Goal: Check status: Check status

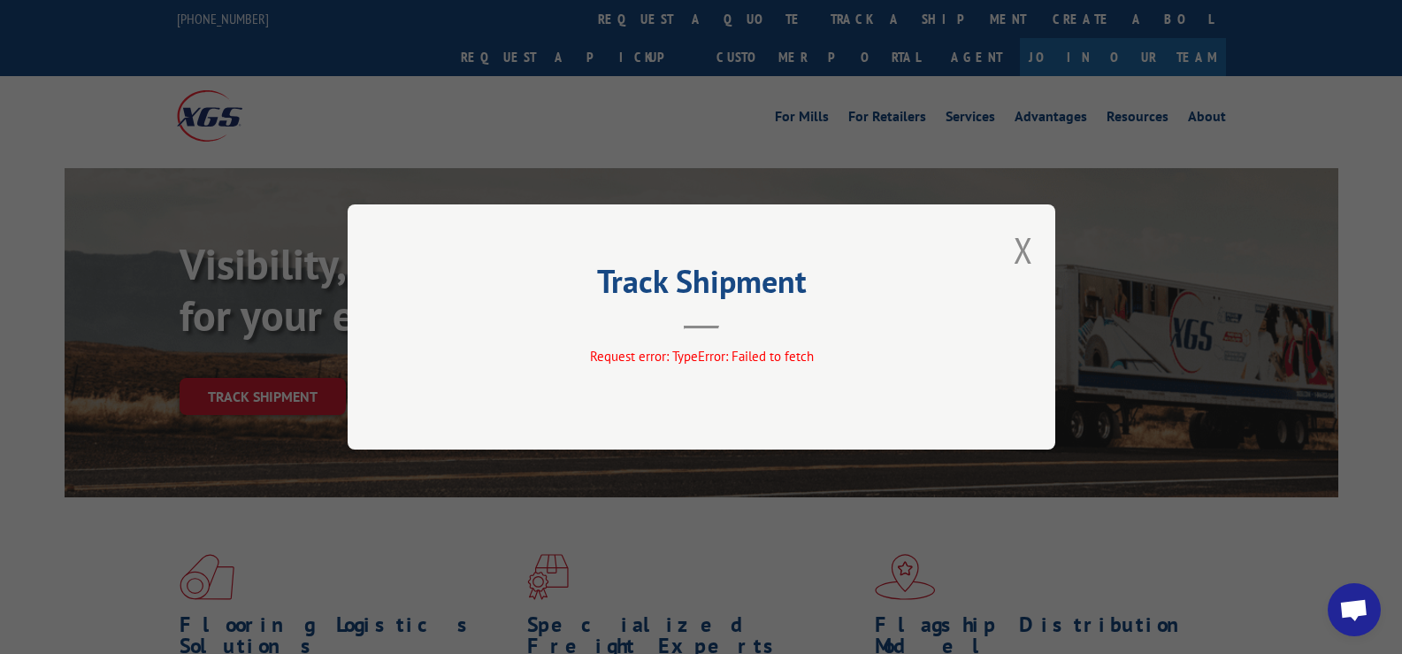
drag, startPoint x: 1025, startPoint y: 249, endPoint x: 872, endPoint y: 168, distance: 173.0
click at [1023, 244] on button "Close modal" at bounding box center [1023, 250] width 19 height 47
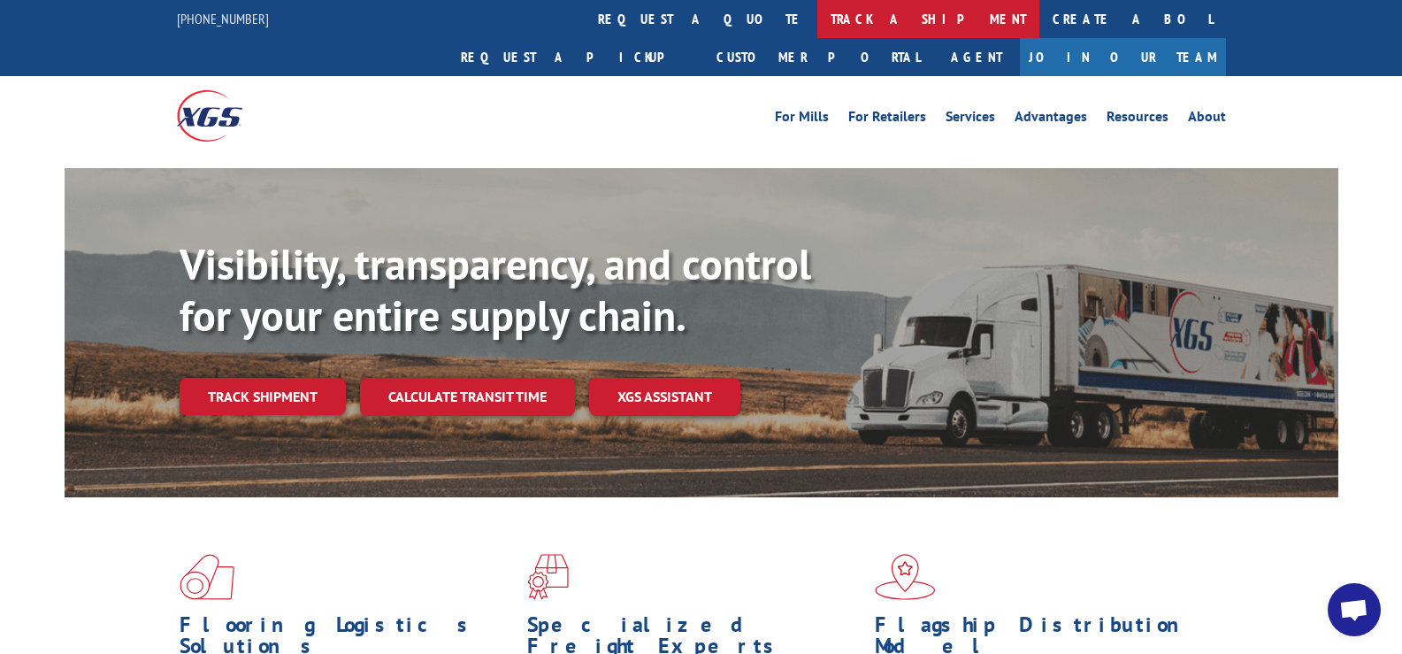
click at [818, 20] on link "track a shipment" at bounding box center [929, 19] width 222 height 38
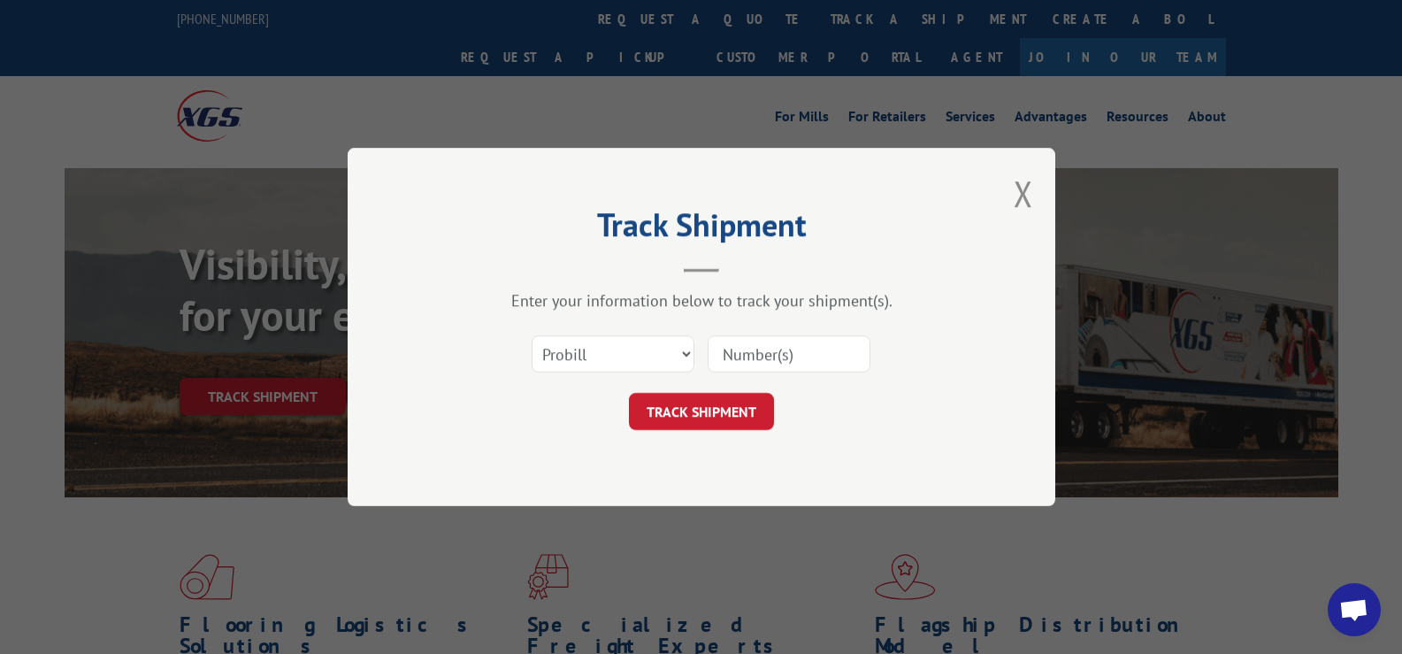
click at [829, 348] on input at bounding box center [789, 353] width 163 height 37
paste input "17271424"
type input "17271424"
click at [744, 405] on button "TRACK SHIPMENT" at bounding box center [701, 411] width 145 height 37
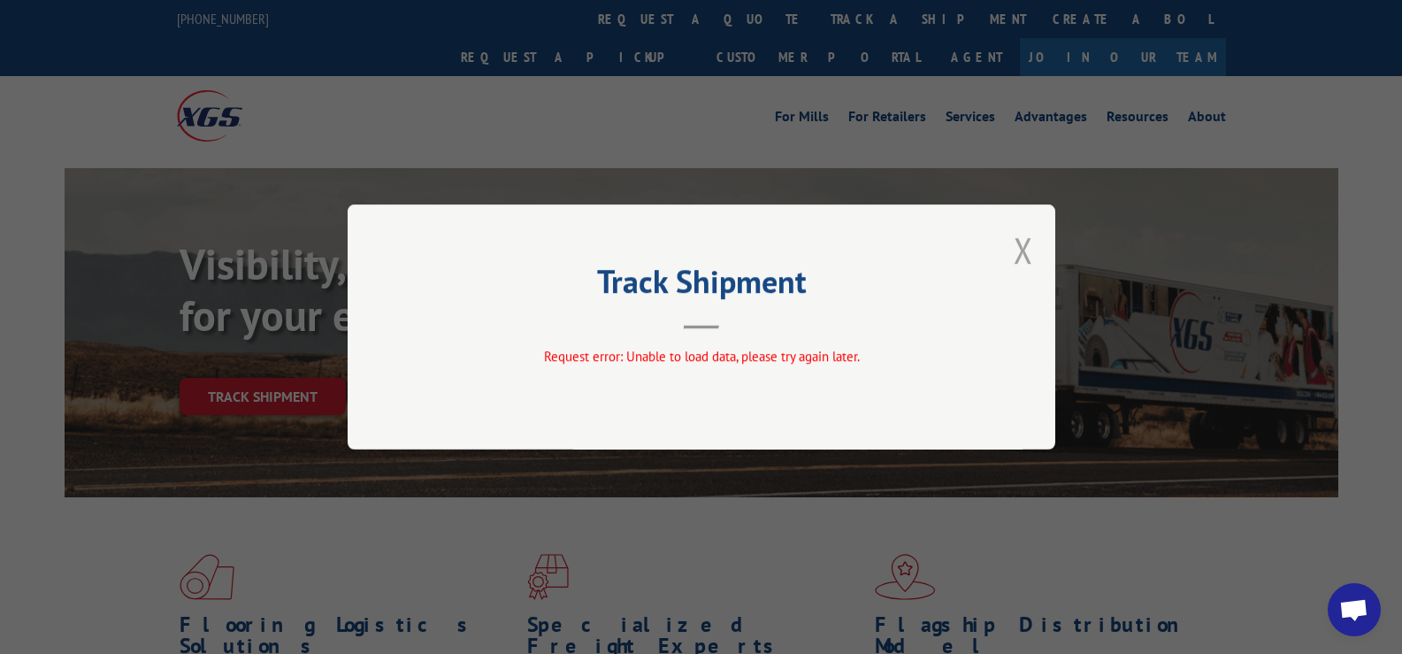
click at [1028, 248] on button "Close modal" at bounding box center [1023, 250] width 19 height 47
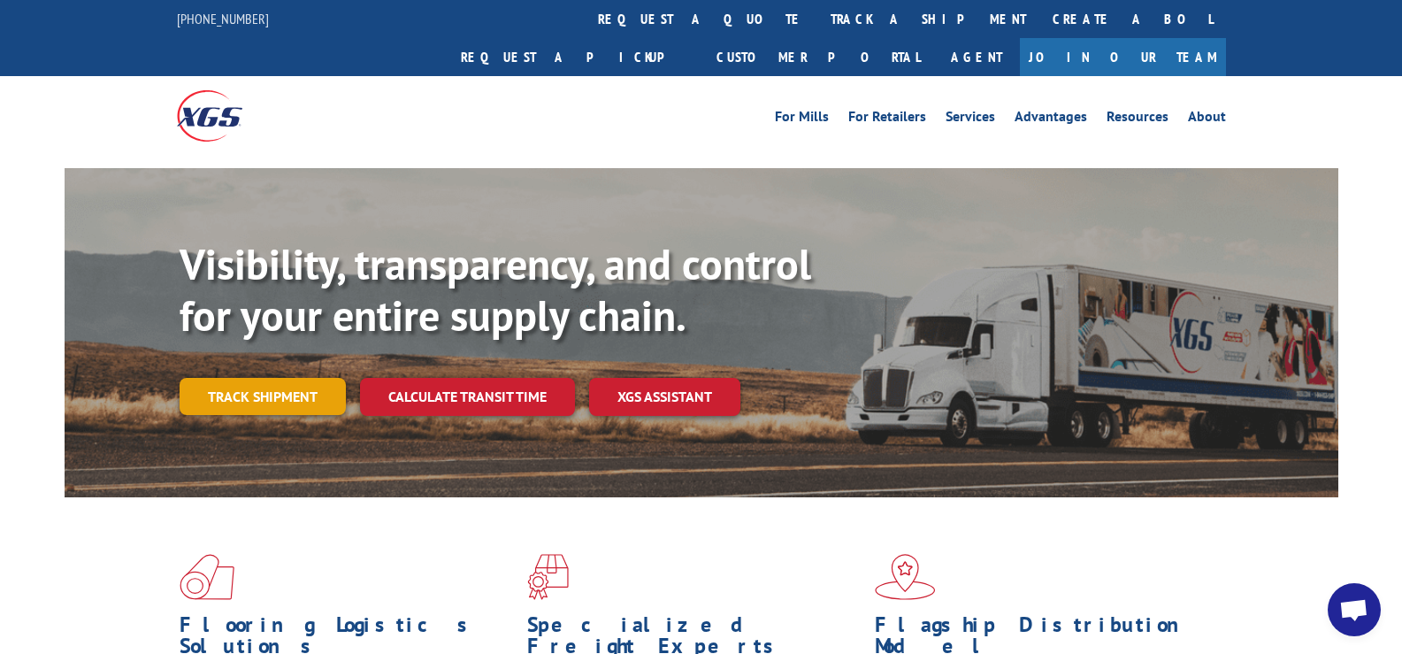
drag, startPoint x: 293, startPoint y: 349, endPoint x: 432, endPoint y: 347, distance: 138.9
click at [292, 378] on link "Track shipment" at bounding box center [263, 396] width 166 height 37
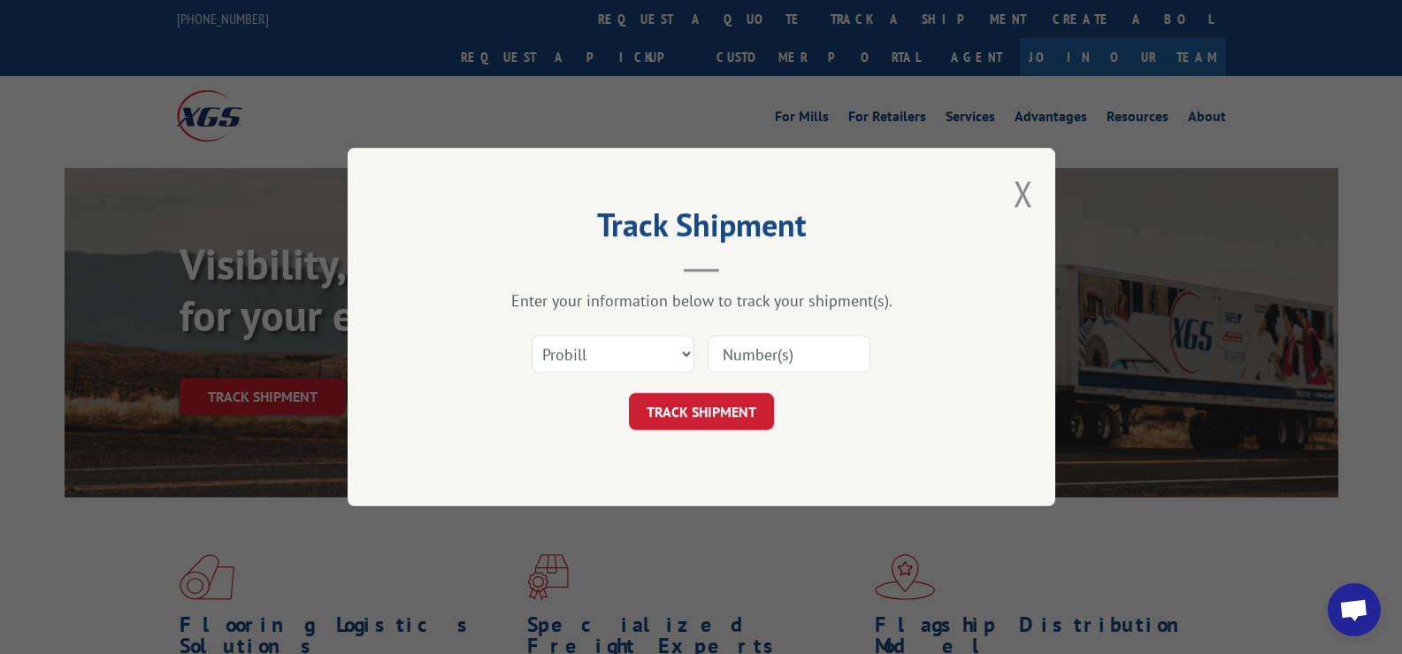
click at [810, 354] on input at bounding box center [789, 353] width 163 height 37
paste input "17271424"
type input "17271424"
click at [728, 403] on button "TRACK SHIPMENT" at bounding box center [701, 411] width 145 height 37
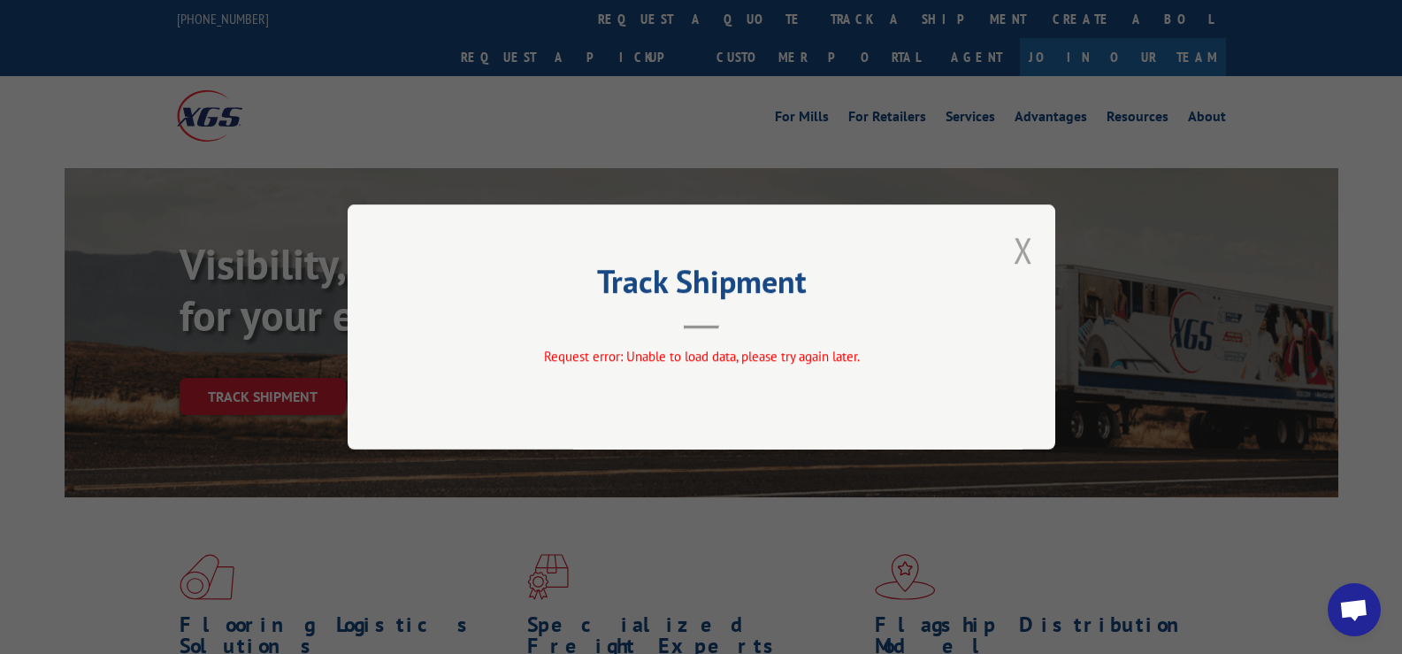
click at [1027, 243] on button "Close modal" at bounding box center [1023, 250] width 19 height 47
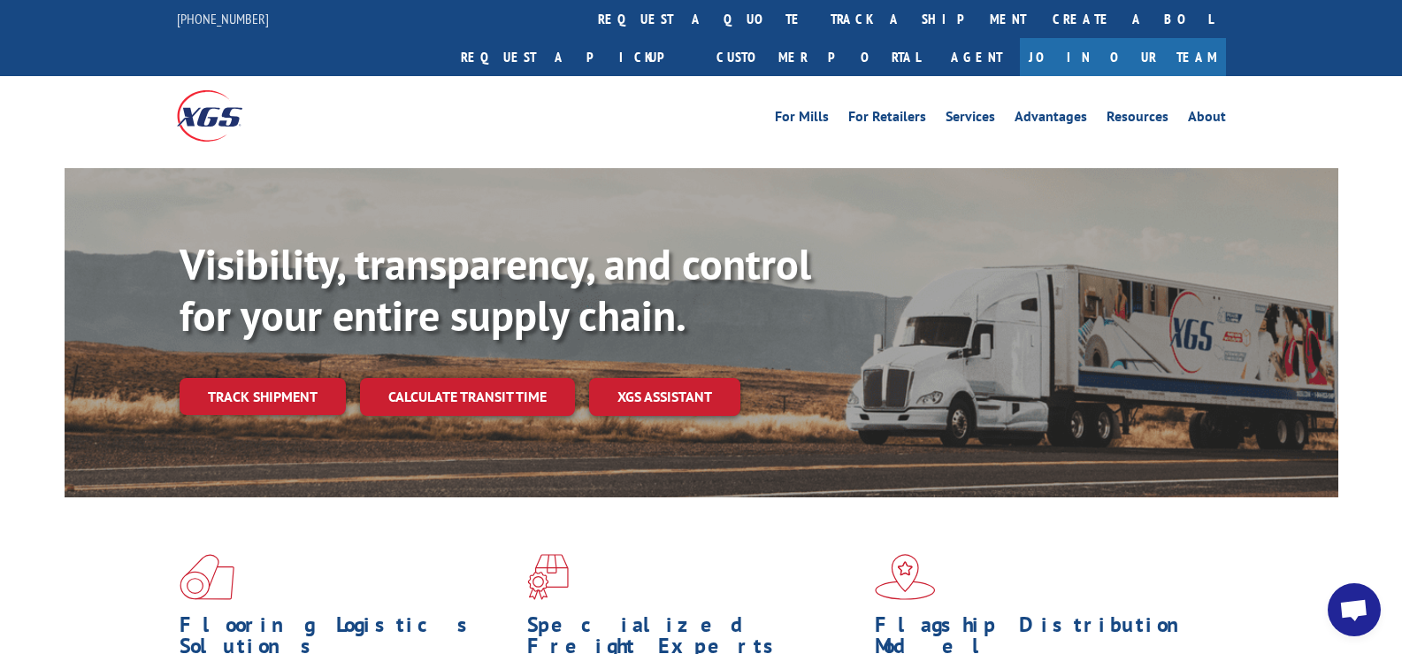
drag, startPoint x: 614, startPoint y: 11, endPoint x: 576, endPoint y: 97, distance: 94.7
click at [818, 12] on link "track a shipment" at bounding box center [929, 19] width 222 height 38
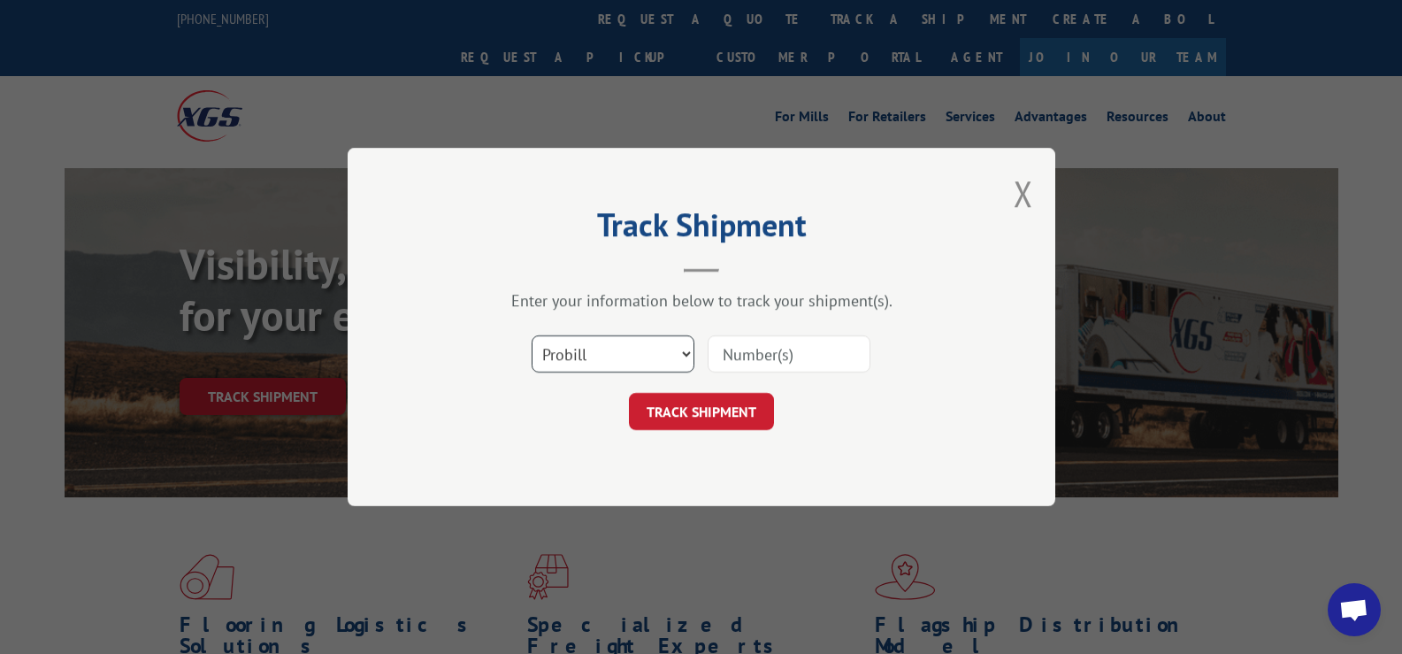
drag, startPoint x: 634, startPoint y: 353, endPoint x: 631, endPoint y: 363, distance: 10.4
click at [633, 355] on select "Select category... Probill BOL PO" at bounding box center [613, 353] width 163 height 37
select select "po"
click at [532, 335] on select "Select category... Probill BOL PO" at bounding box center [613, 353] width 163 height 37
click at [818, 339] on input at bounding box center [789, 353] width 163 height 37
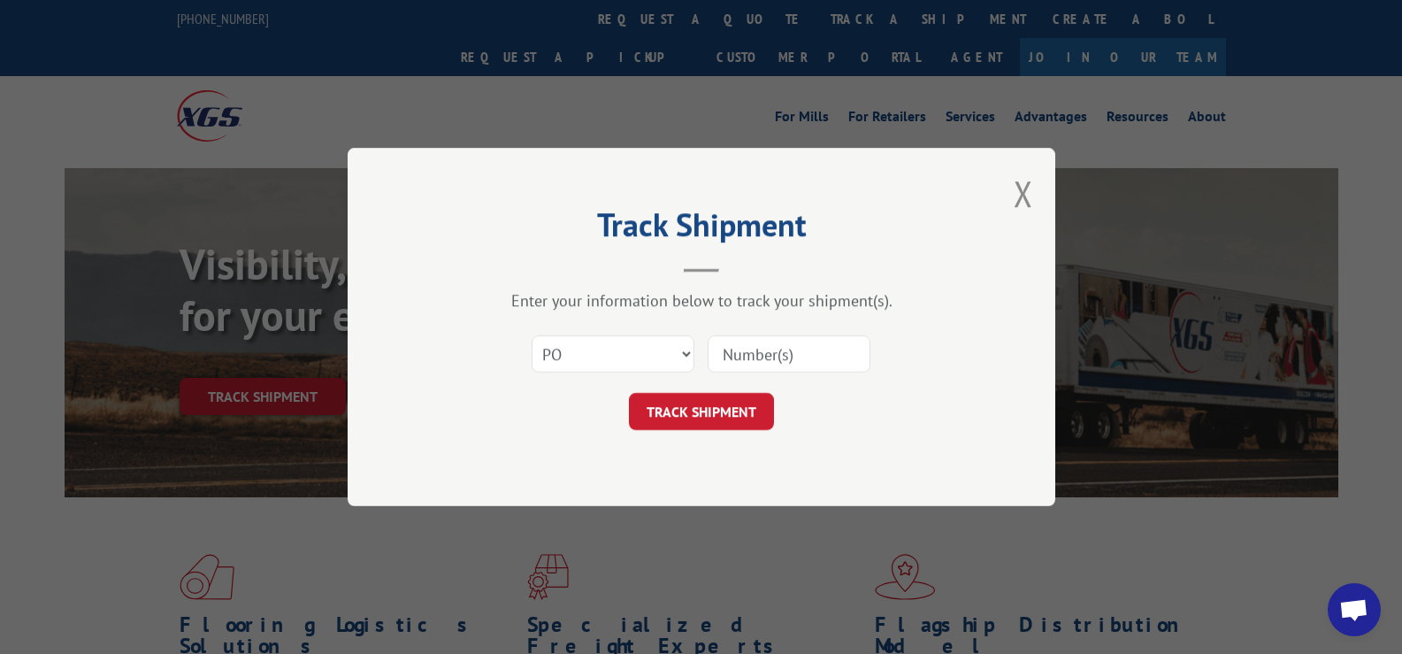
paste input "907444"
type input "907444"
click at [754, 397] on button "TRACK SHIPMENT" at bounding box center [701, 411] width 145 height 37
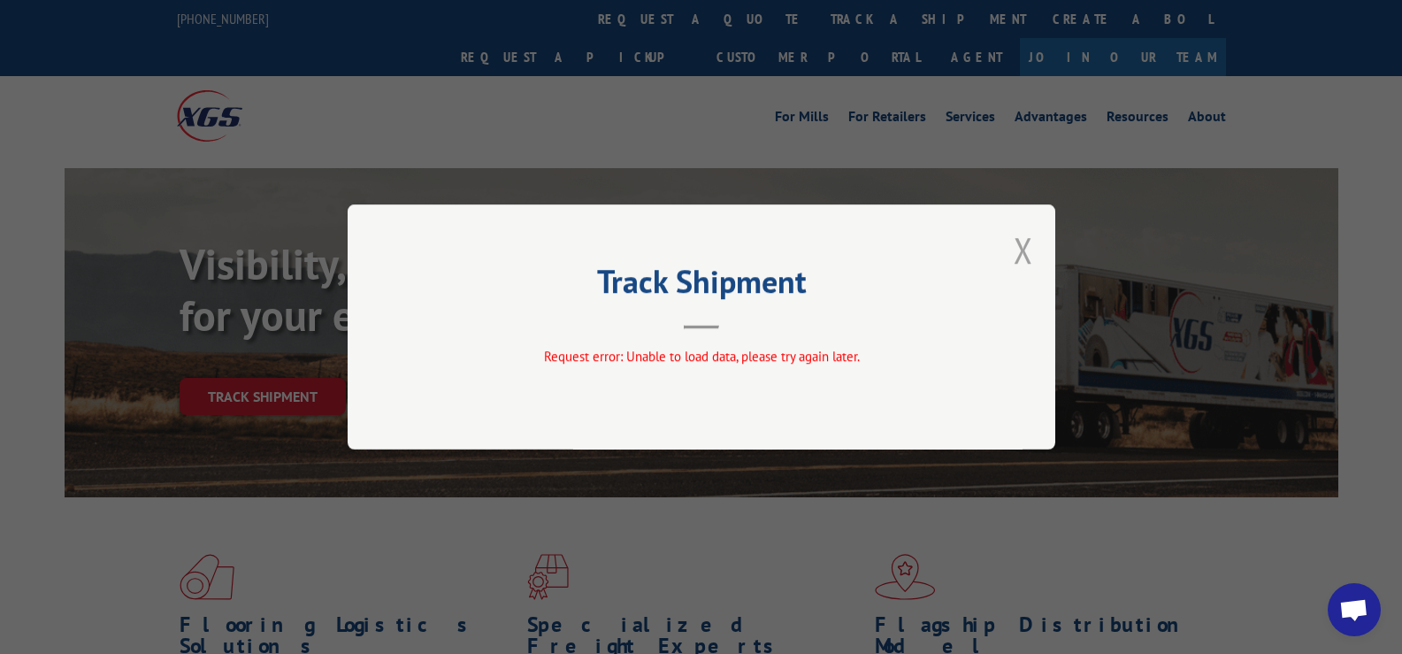
click at [1028, 241] on button "Close modal" at bounding box center [1023, 250] width 19 height 47
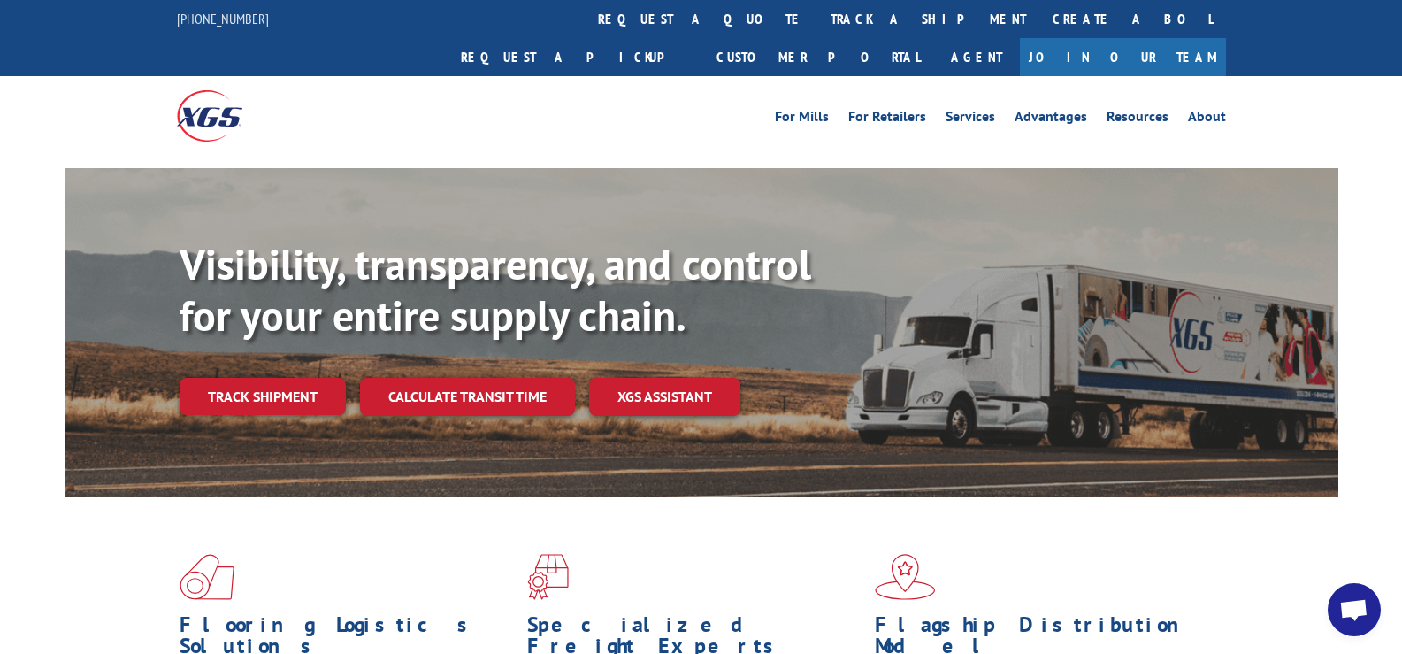
click at [1345, 607] on span "Open chat" at bounding box center [1354, 611] width 29 height 25
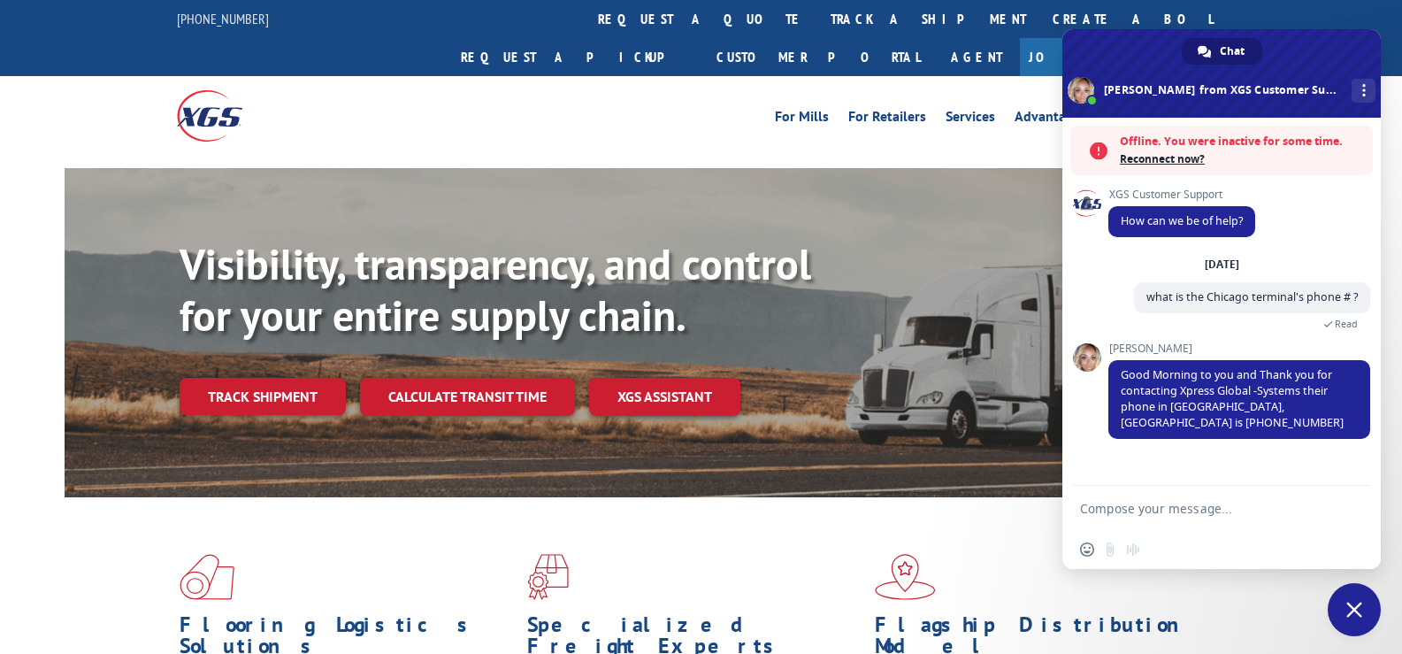
click at [1214, 498] on form at bounding box center [1202, 510] width 244 height 48
click at [1206, 516] on form at bounding box center [1202, 510] width 244 height 48
click at [1202, 515] on textarea "Compose your message..." at bounding box center [1202, 509] width 244 height 16
paste textarea "17271424"
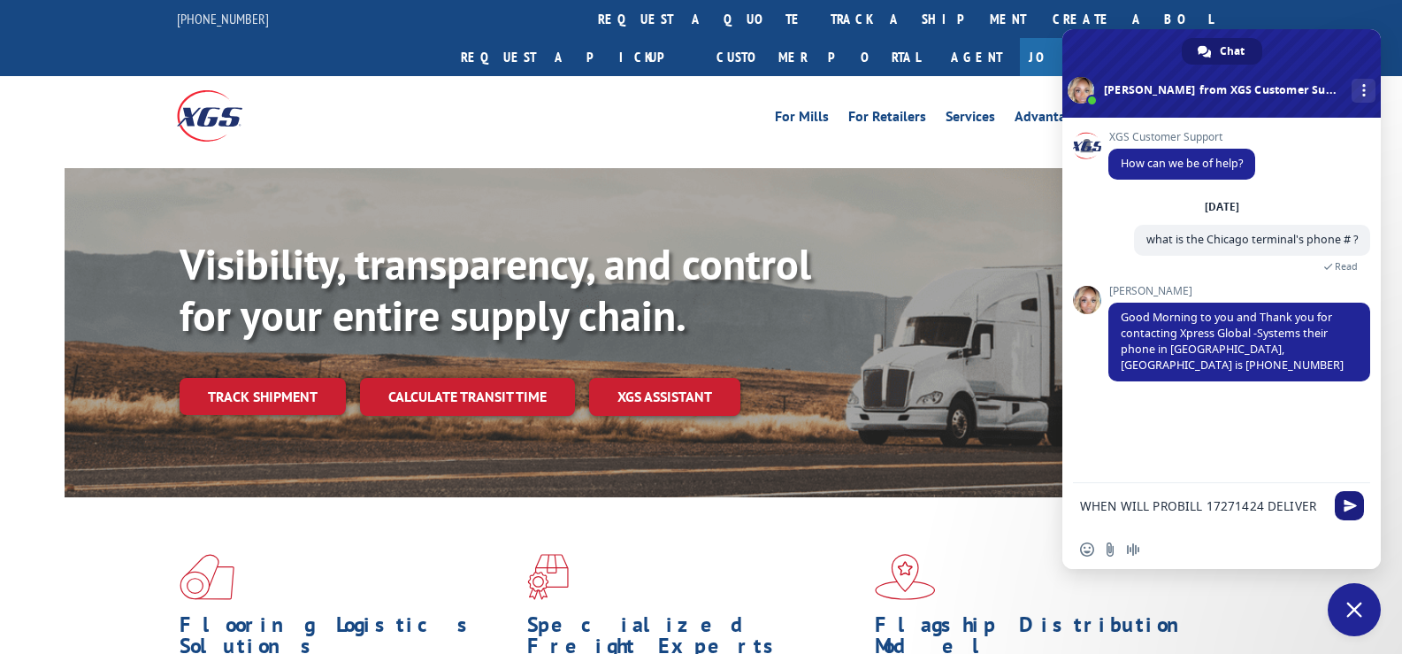
type textarea "WHEN WILL PROBILL 17271424 DELIVER"
click at [1361, 504] on span "Send" at bounding box center [1349, 505] width 29 height 29
